Goal: Task Accomplishment & Management: Use online tool/utility

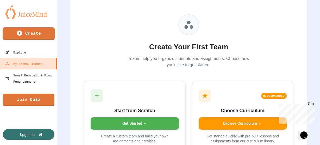
scroll to position [70, 0]
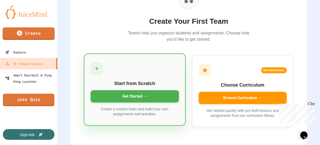
click at [126, 95] on div "Get Started →" at bounding box center [135, 96] width 88 height 12
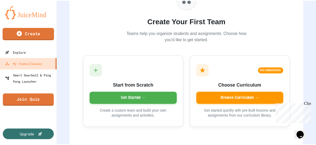
scroll to position [0, 0]
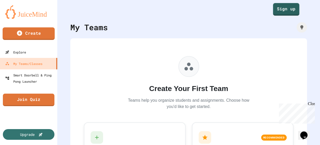
click at [284, 10] on link "Sign up" at bounding box center [286, 9] width 26 height 12
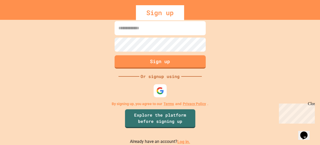
click at [183, 143] on link "Log in." at bounding box center [183, 141] width 13 height 5
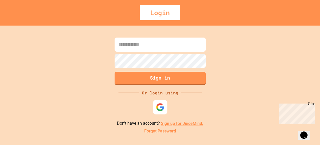
click at [158, 107] on img at bounding box center [160, 107] width 9 height 9
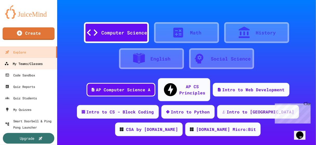
click at [43, 59] on link "My Teams/Classes" at bounding box center [28, 64] width 59 height 12
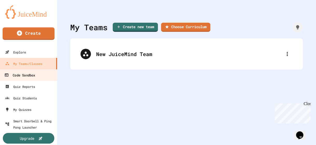
click at [15, 76] on div "Code Sandbox" at bounding box center [19, 75] width 31 height 7
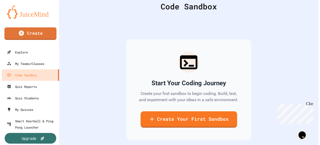
scroll to position [42, 0]
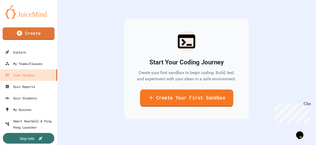
click at [179, 97] on link "Create Your First Sandbox" at bounding box center [186, 97] width 93 height 17
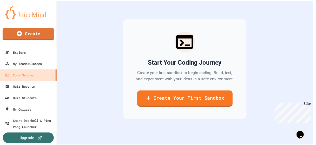
scroll to position [0, 0]
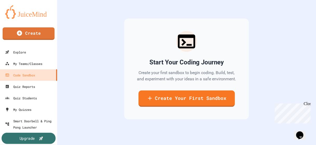
click at [28, 136] on div "Upgrade" at bounding box center [27, 138] width 15 height 6
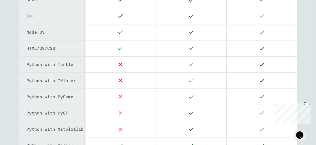
scroll to position [248, 0]
